Goal: Find specific page/section: Find specific page/section

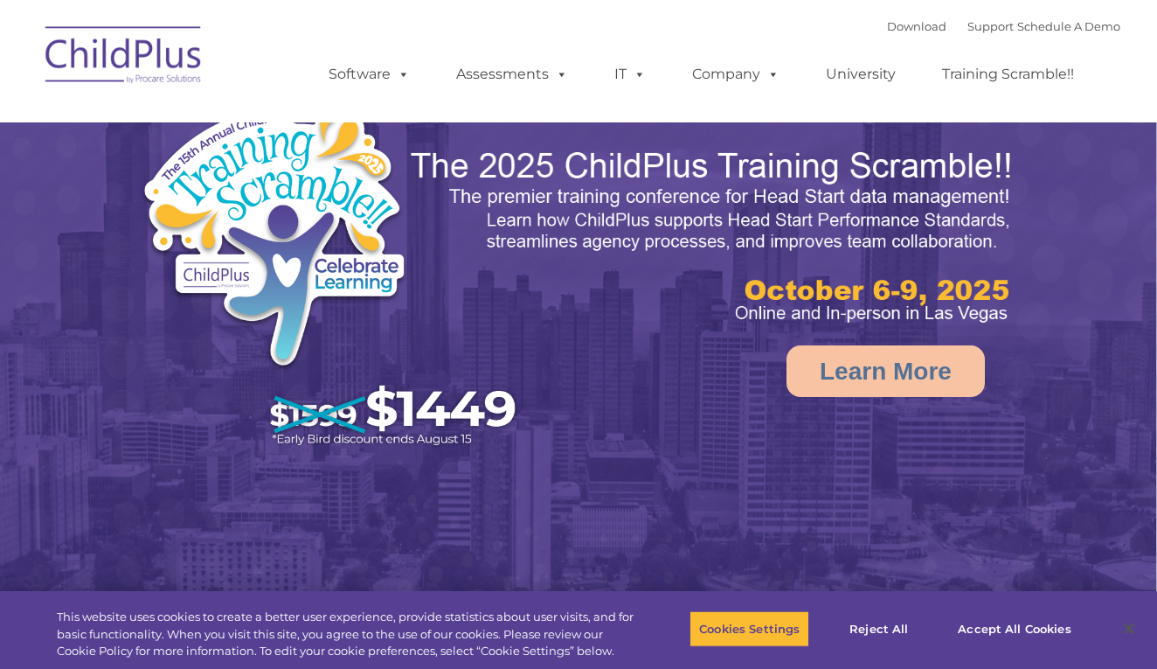
select select "MEDIUM"
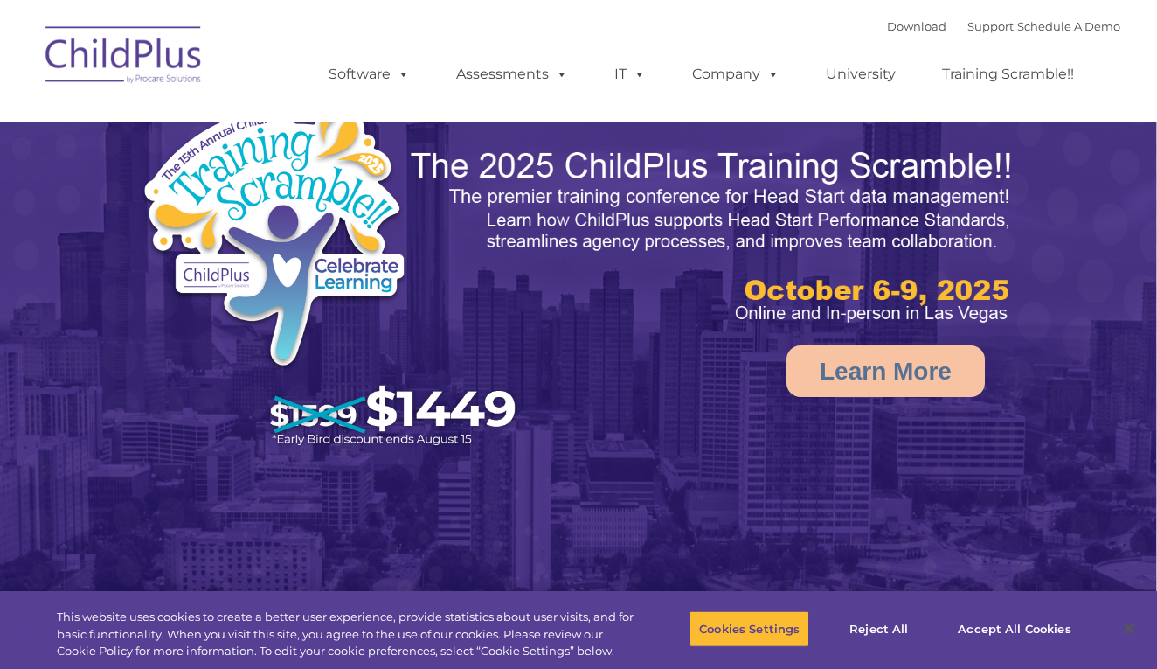
select select "MEDIUM"
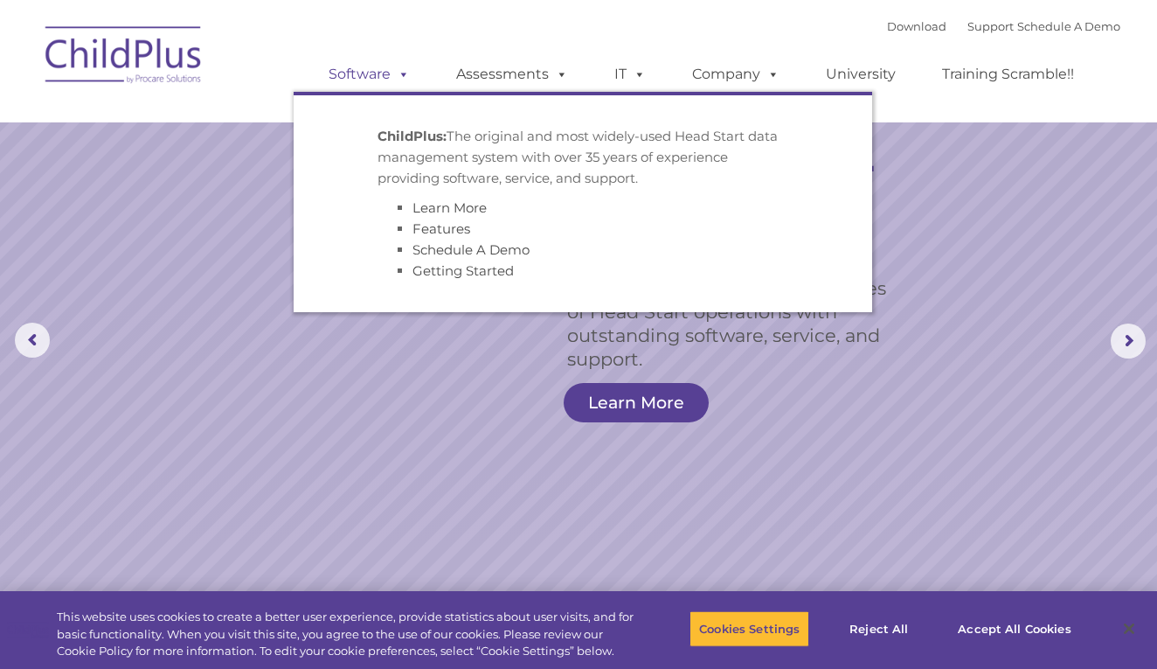
click at [381, 71] on link "Software" at bounding box center [369, 74] width 116 height 35
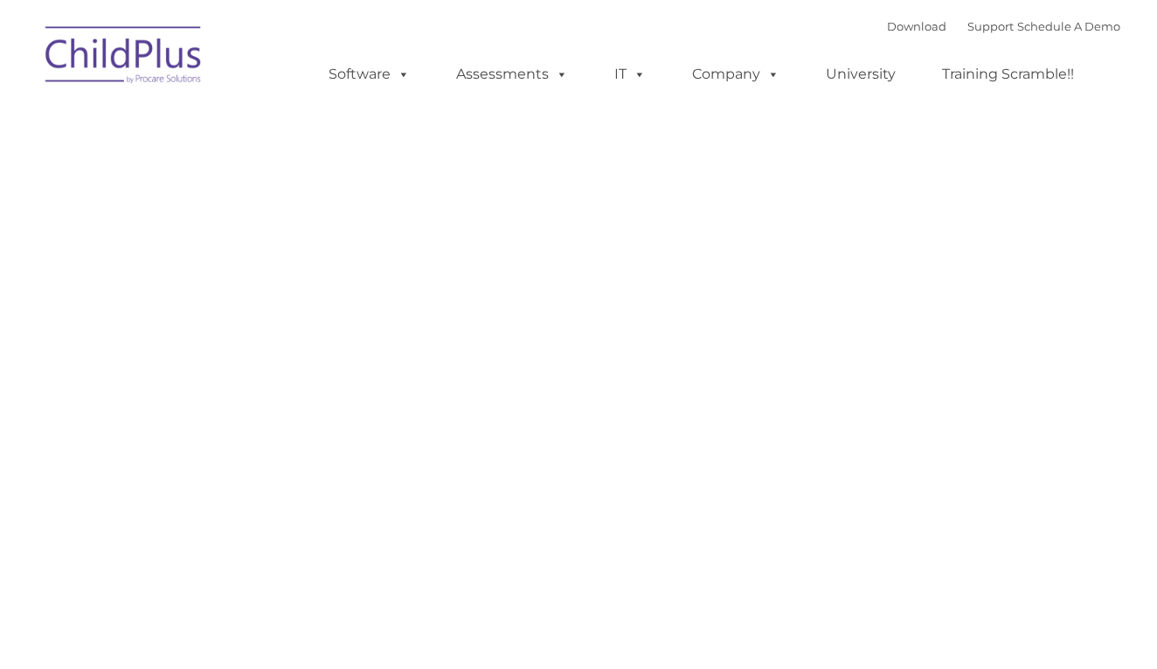
type input ""
